Goal: Information Seeking & Learning: Understand process/instructions

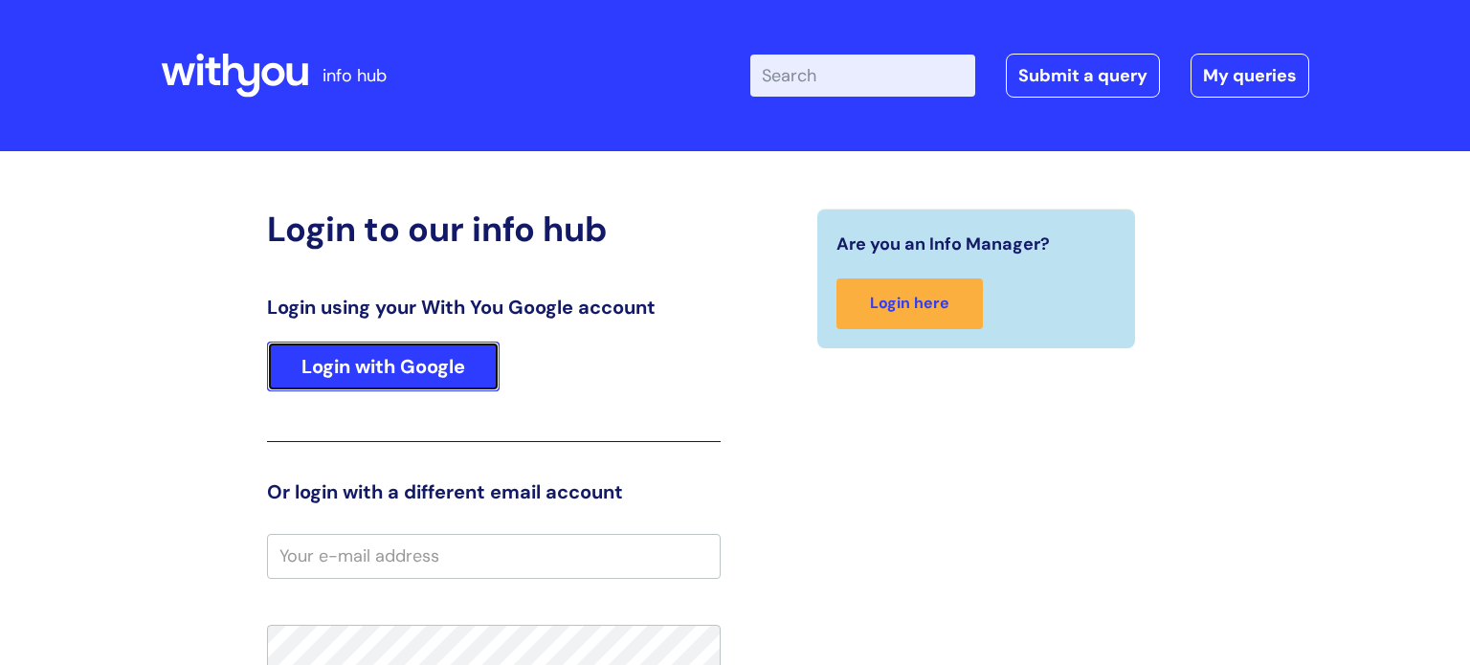
click at [485, 380] on link "Login with Google" at bounding box center [383, 367] width 233 height 50
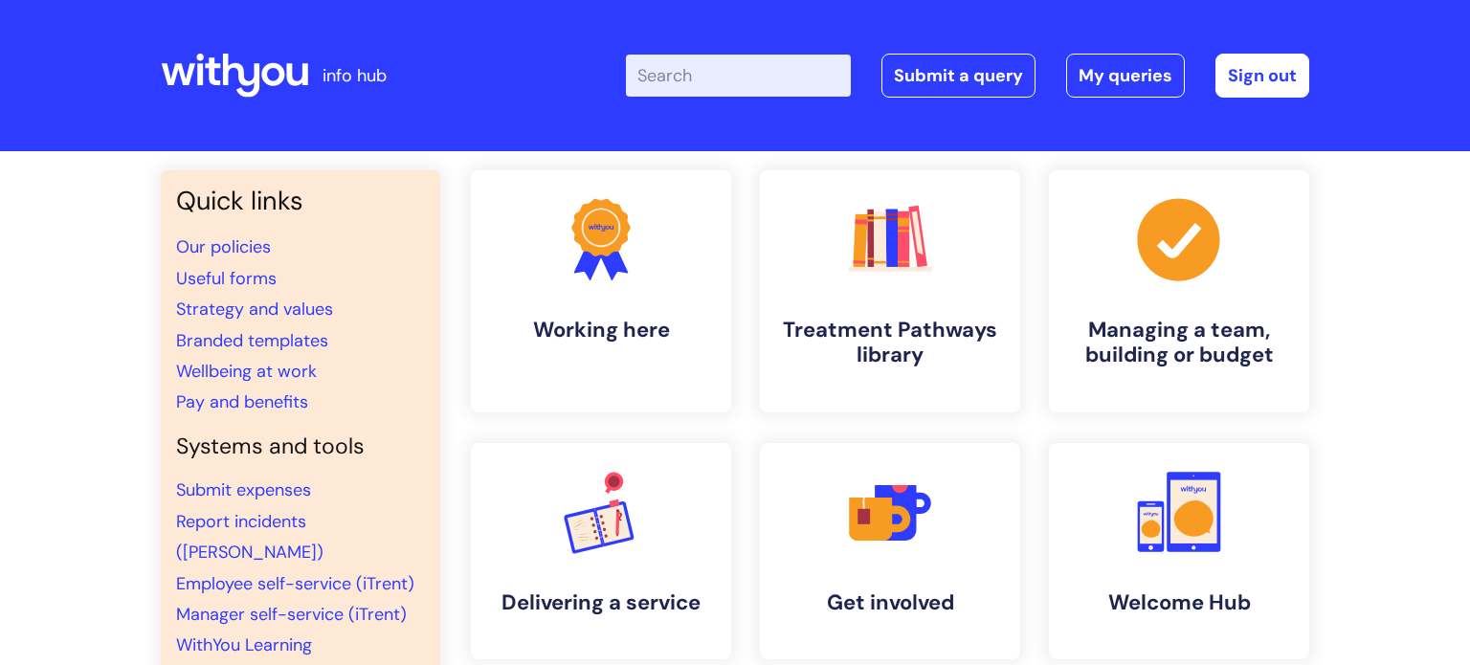
click at [727, 81] on input "Enter your search term here..." at bounding box center [738, 76] width 225 height 42
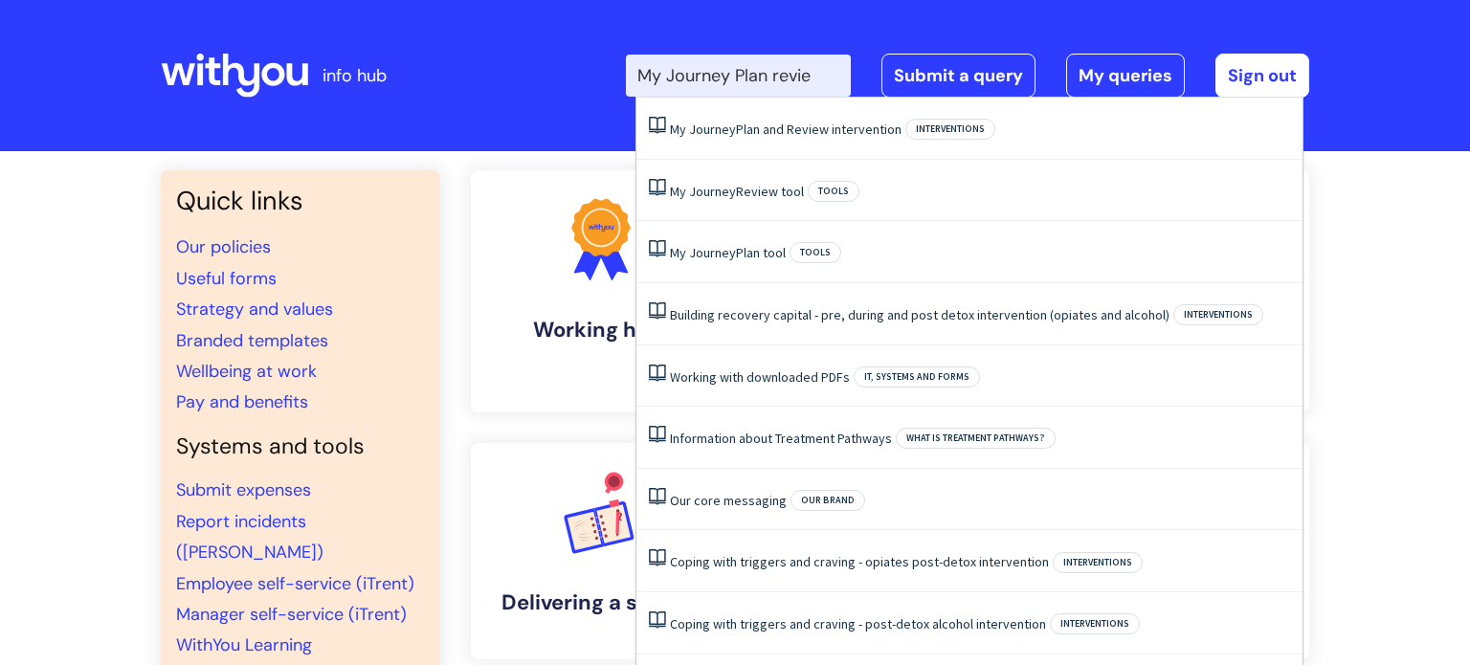
type input "My Journey Plan review"
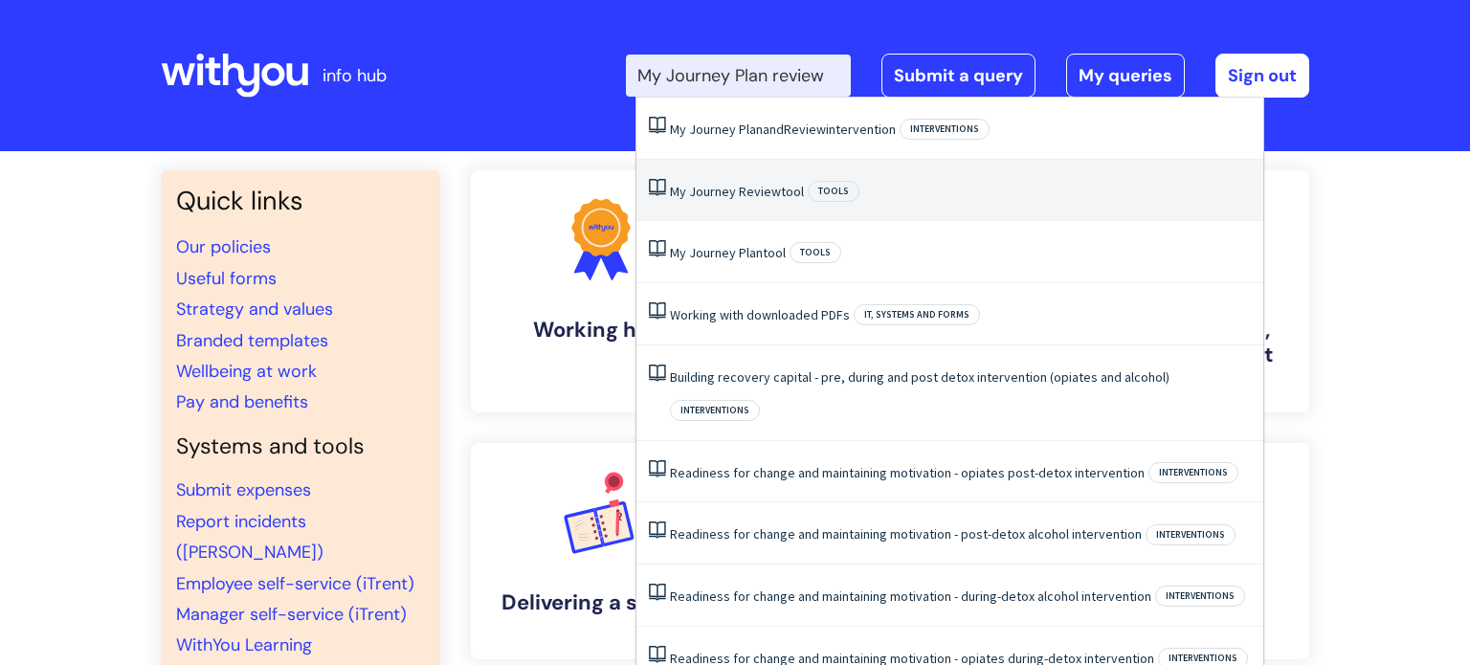
click at [762, 185] on span "Review" at bounding box center [760, 191] width 42 height 17
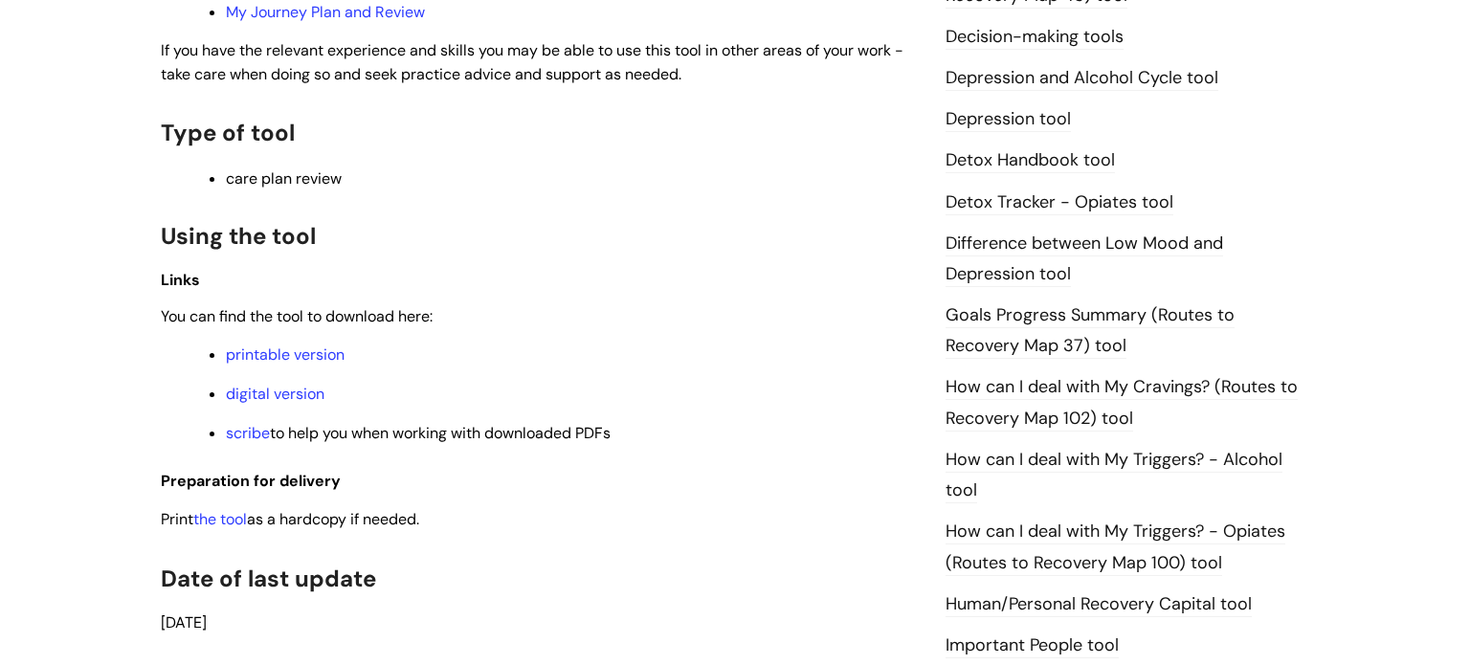
scroll to position [1086, 0]
click at [265, 394] on link "digital version" at bounding box center [275, 392] width 99 height 20
